Goal: Use online tool/utility

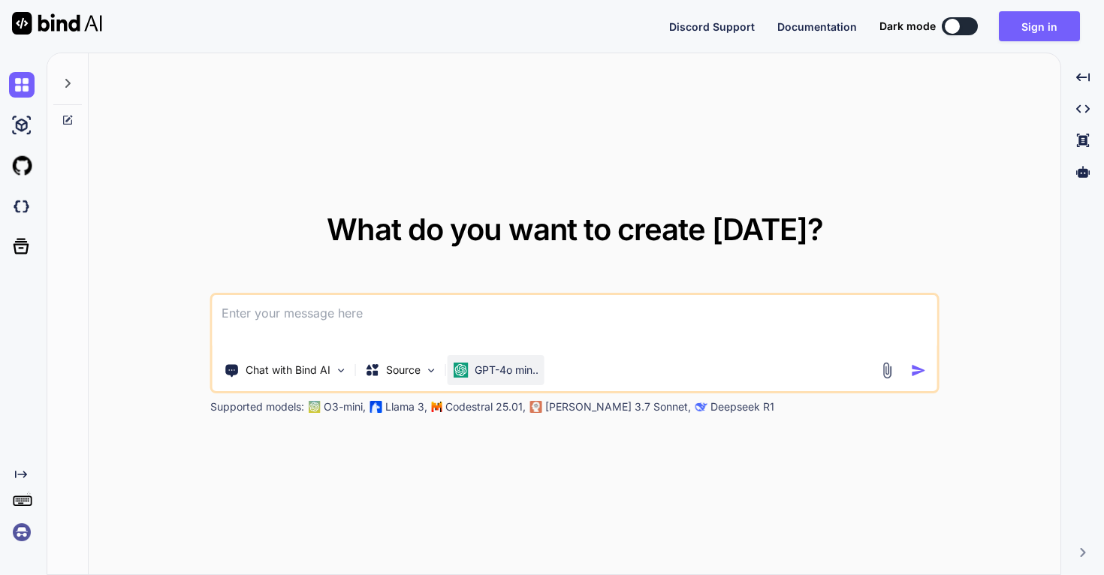
click at [505, 371] on p "GPT-4o min.." at bounding box center [507, 370] width 64 height 15
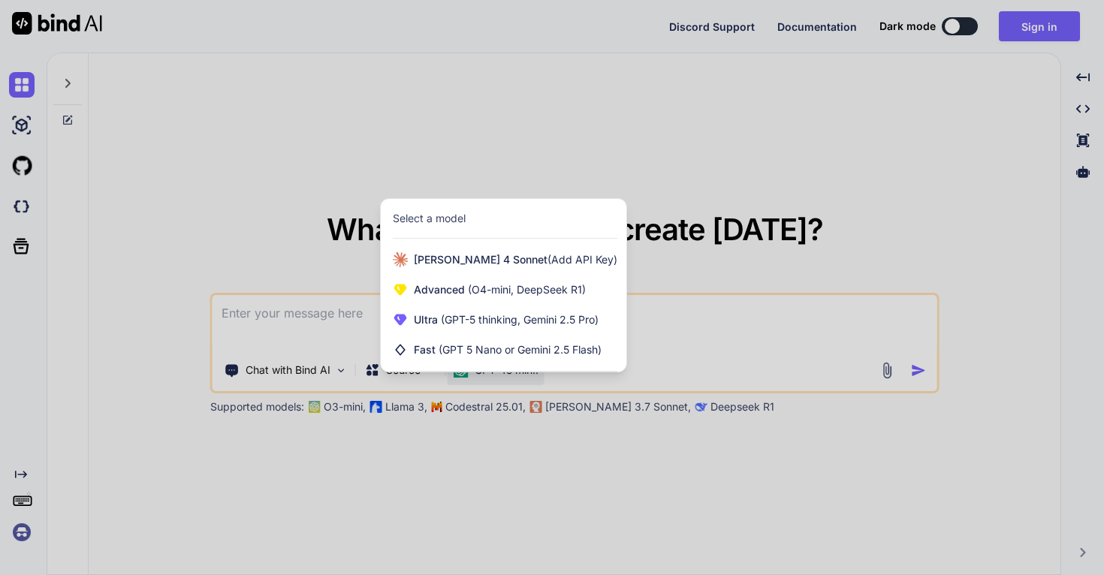
click at [383, 525] on div at bounding box center [552, 287] width 1104 height 575
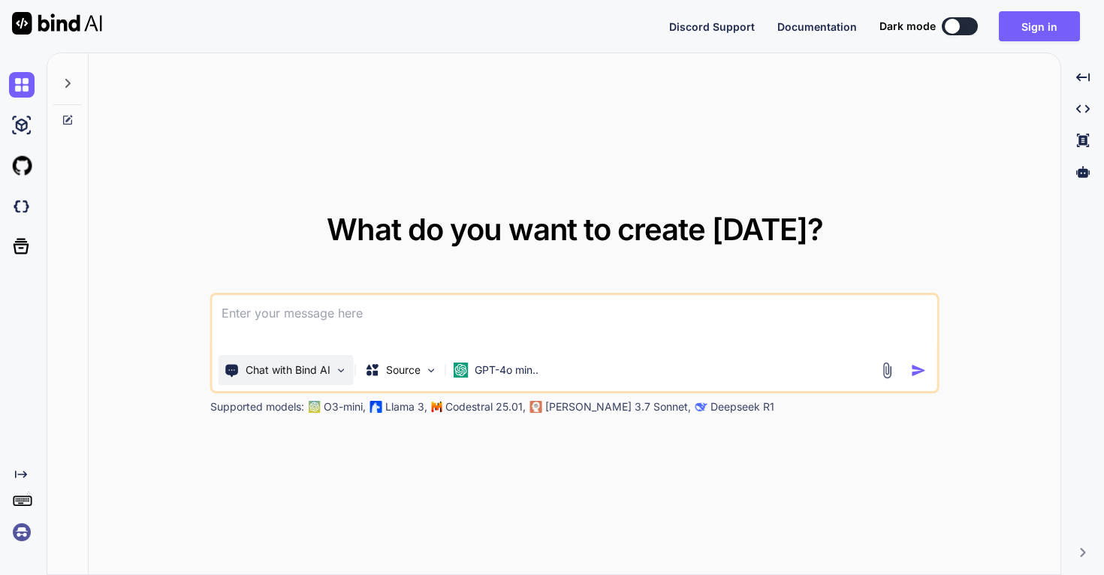
click at [282, 377] on p "Chat with Bind AI" at bounding box center [288, 370] width 85 height 15
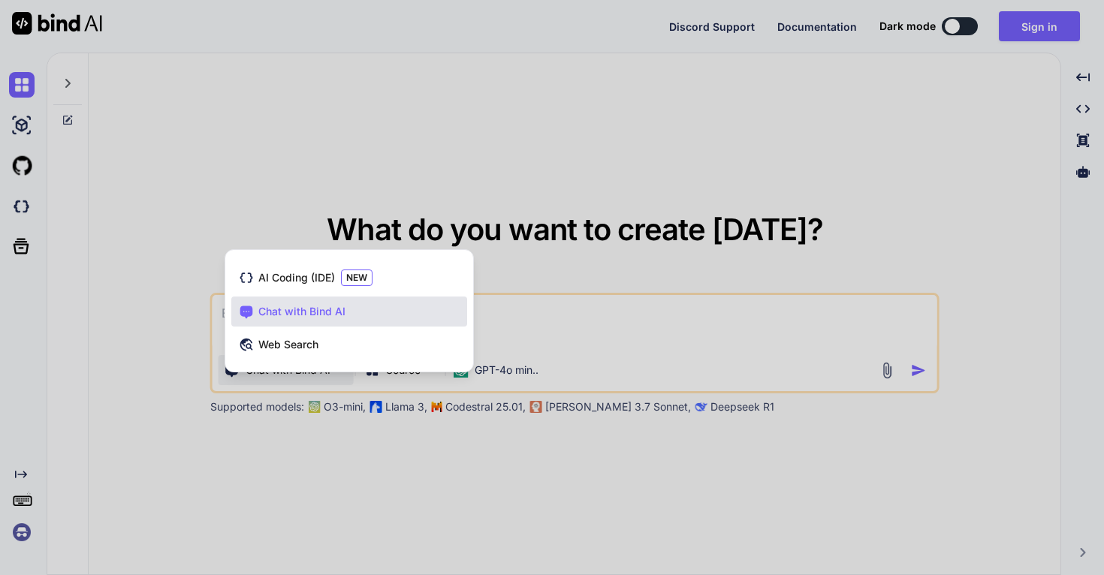
click at [282, 376] on div at bounding box center [552, 287] width 1104 height 575
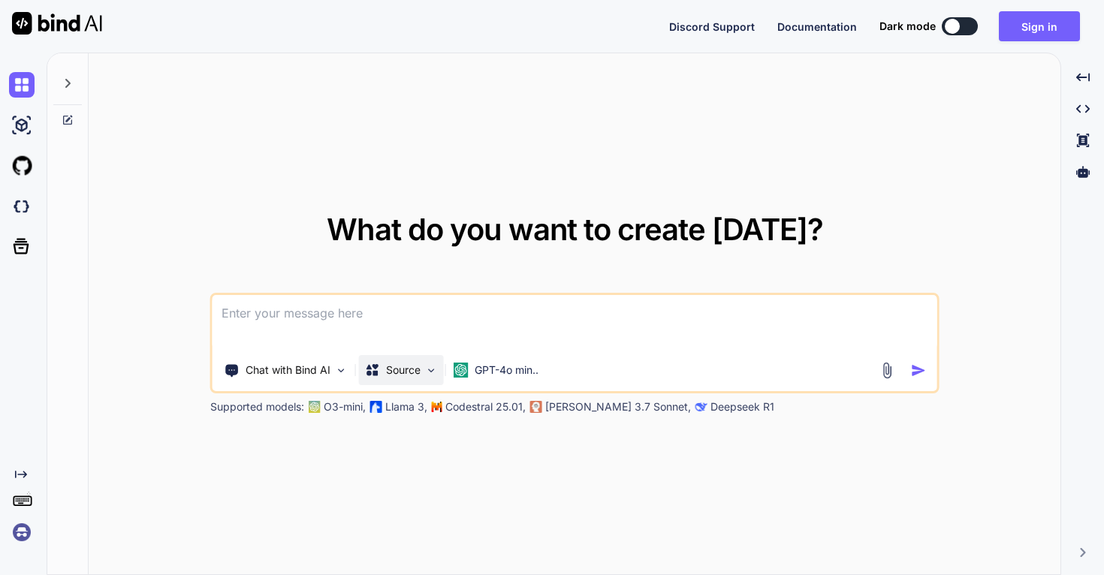
click at [393, 375] on p "Source" at bounding box center [403, 370] width 35 height 15
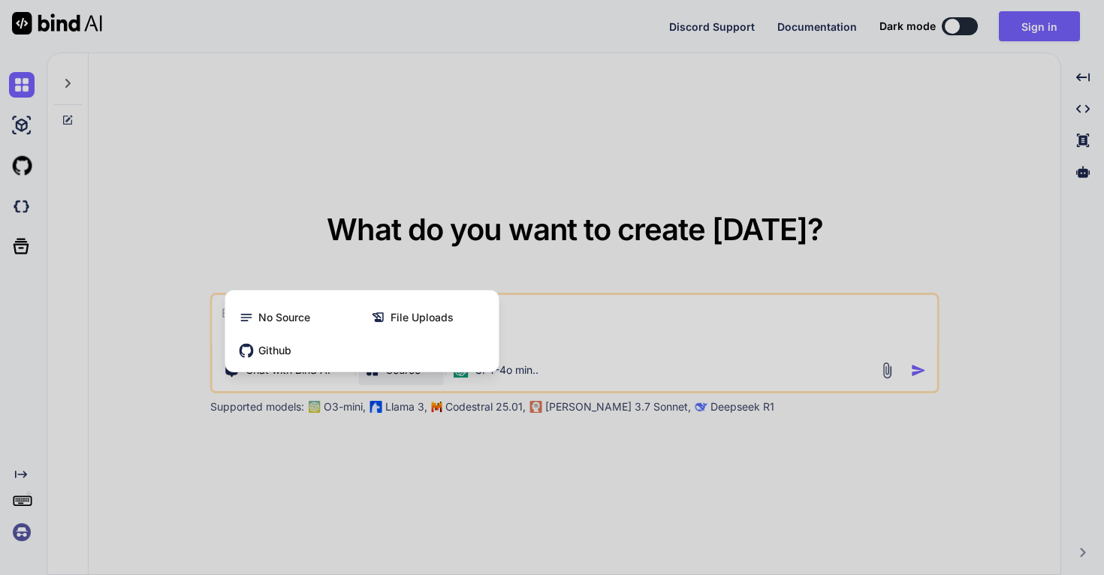
click at [407, 455] on div at bounding box center [552, 287] width 1104 height 575
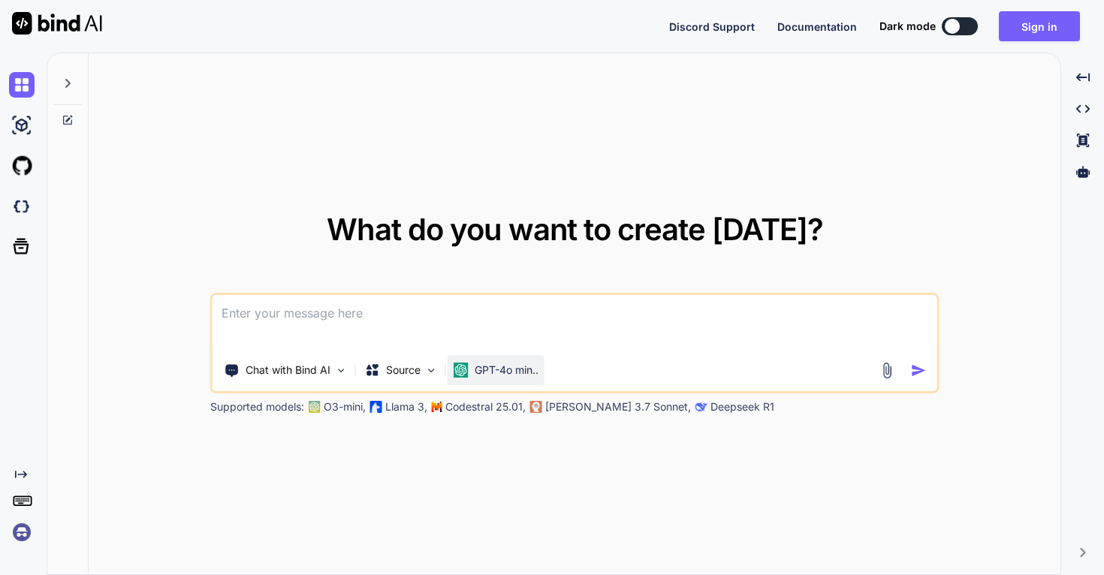
click at [490, 378] on div "GPT-4o min.." at bounding box center [496, 370] width 97 height 30
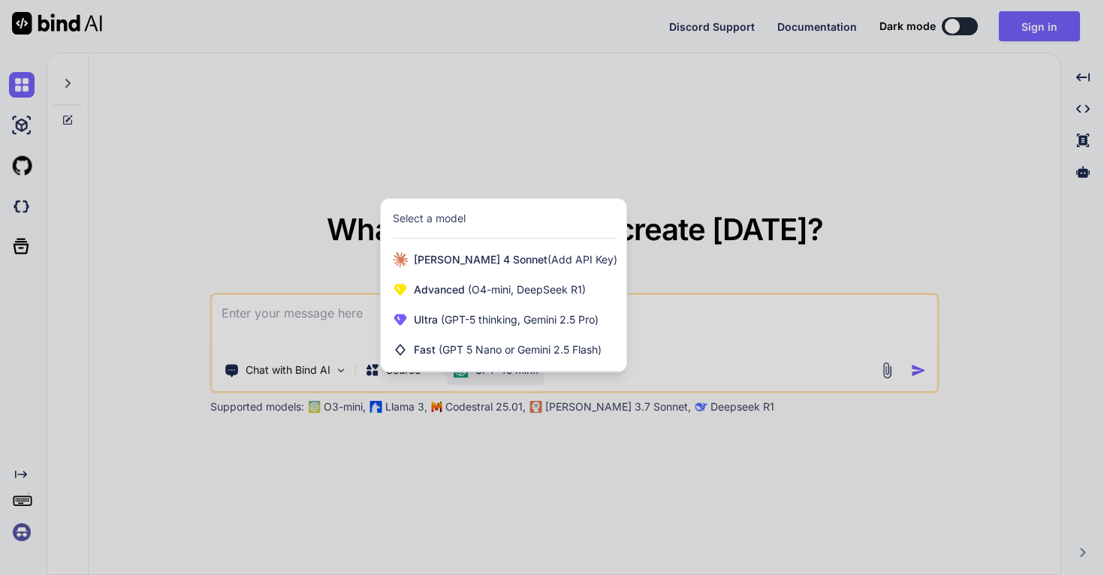
click at [448, 464] on div at bounding box center [552, 287] width 1104 height 575
type textarea "x"
